Goal: Check status: Check status

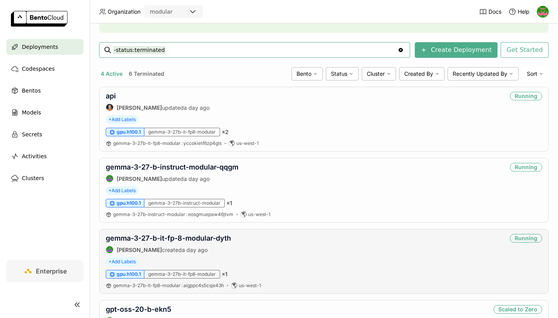
scroll to position [97, 0]
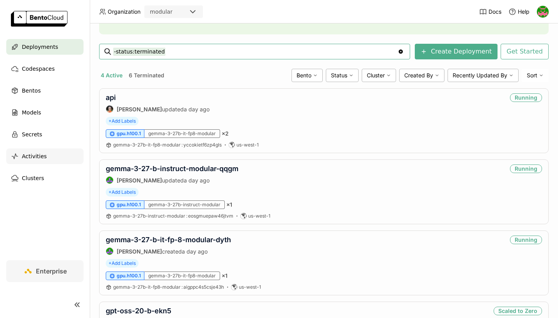
click at [36, 149] on div "Activities" at bounding box center [44, 156] width 77 height 16
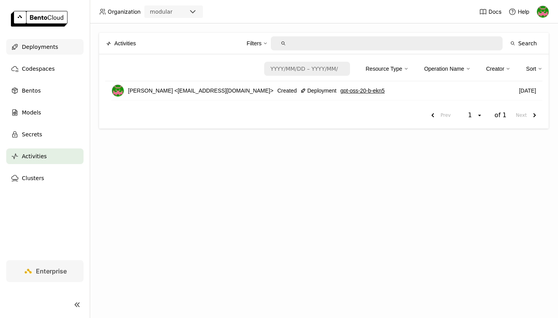
click at [35, 47] on span "Deployments" at bounding box center [40, 46] width 36 height 9
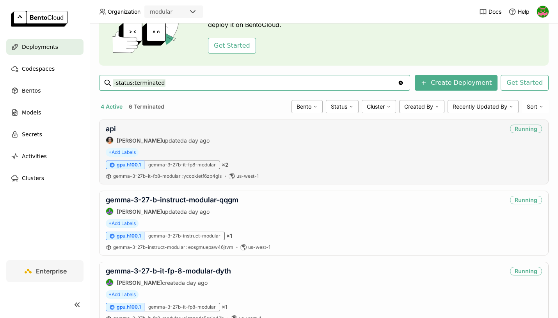
scroll to position [66, 0]
click at [297, 164] on div "gpu.h100.1 gemma-3-27b-it-fp8-modular × 2" at bounding box center [324, 164] width 436 height 9
click at [195, 178] on span "gemma-3-27b-it-fp8-modular : yccokietf6zp4gls" at bounding box center [167, 176] width 109 height 6
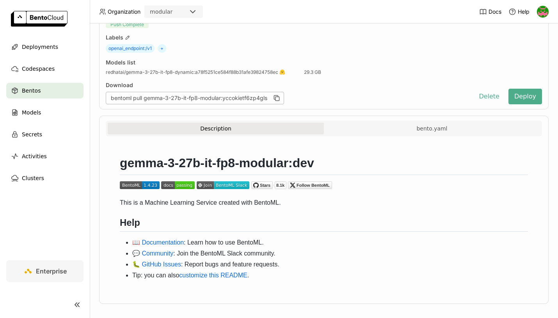
scroll to position [81, 0]
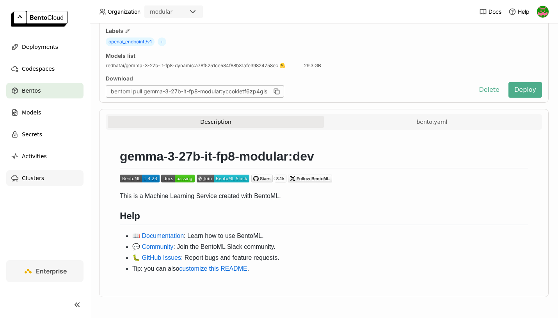
click at [32, 180] on span "Clusters" at bounding box center [33, 177] width 22 height 9
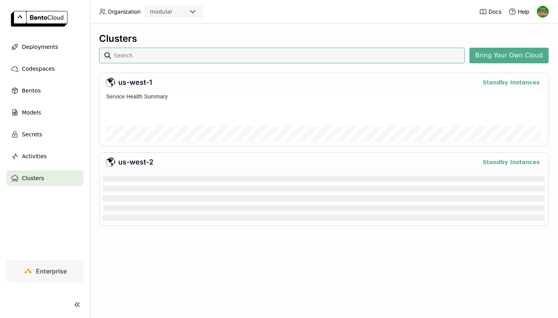
scroll to position [51, 442]
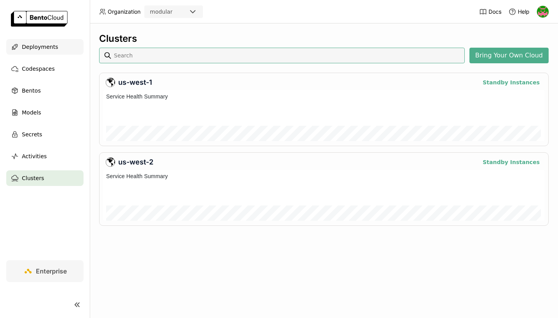
click at [43, 45] on span "Deployments" at bounding box center [40, 46] width 36 height 9
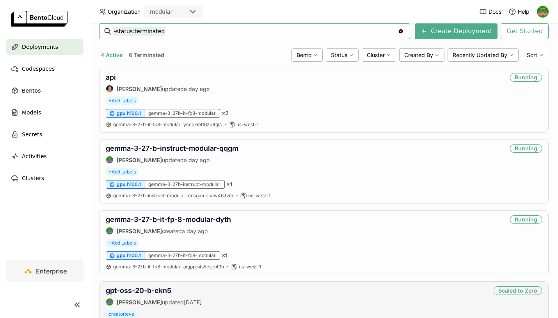
scroll to position [166, 0]
